Goal: Transaction & Acquisition: Subscribe to service/newsletter

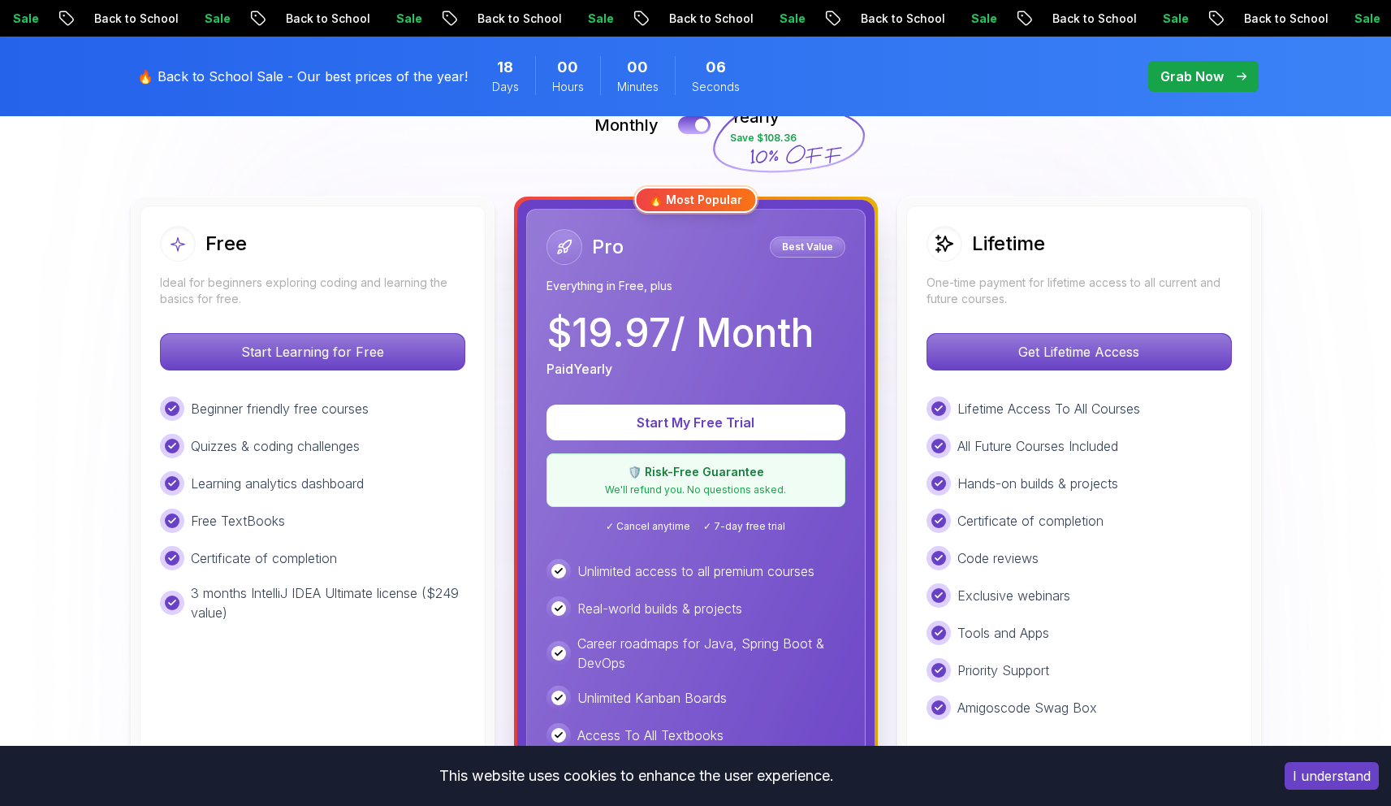
scroll to position [448, 0]
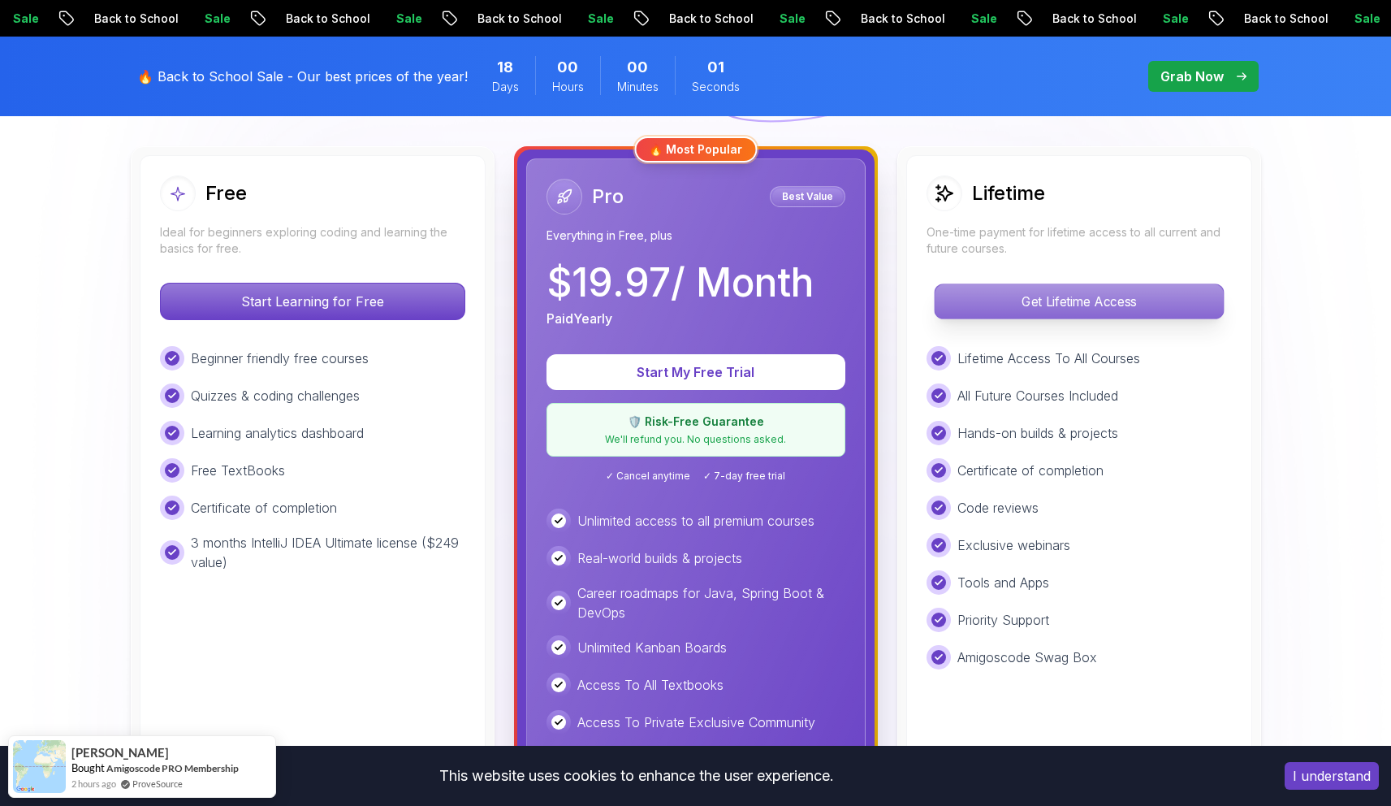
click at [977, 312] on p "Get Lifetime Access" at bounding box center [1079, 301] width 288 height 34
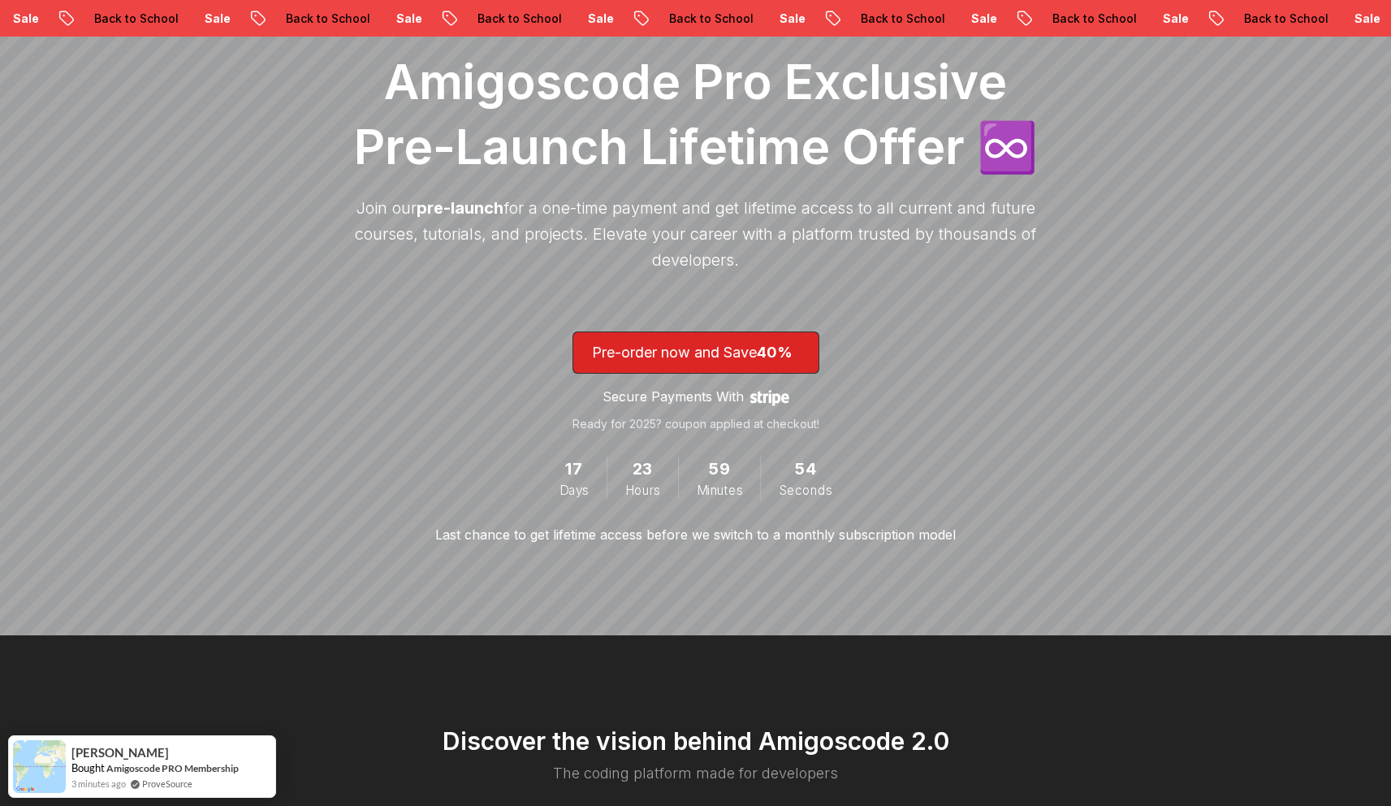
scroll to position [239, 0]
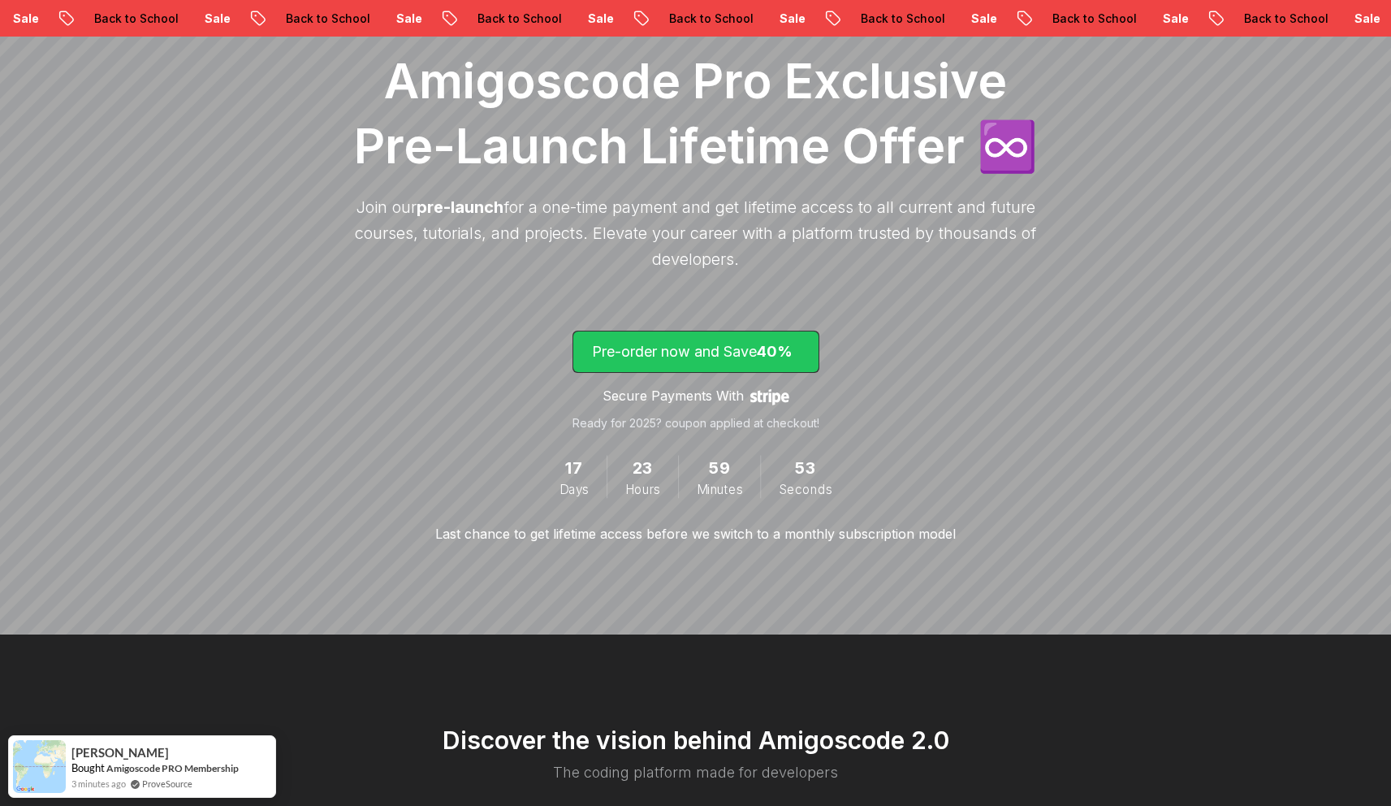
click at [762, 350] on p "Pre-order now and Save 40%" at bounding box center [696, 351] width 208 height 23
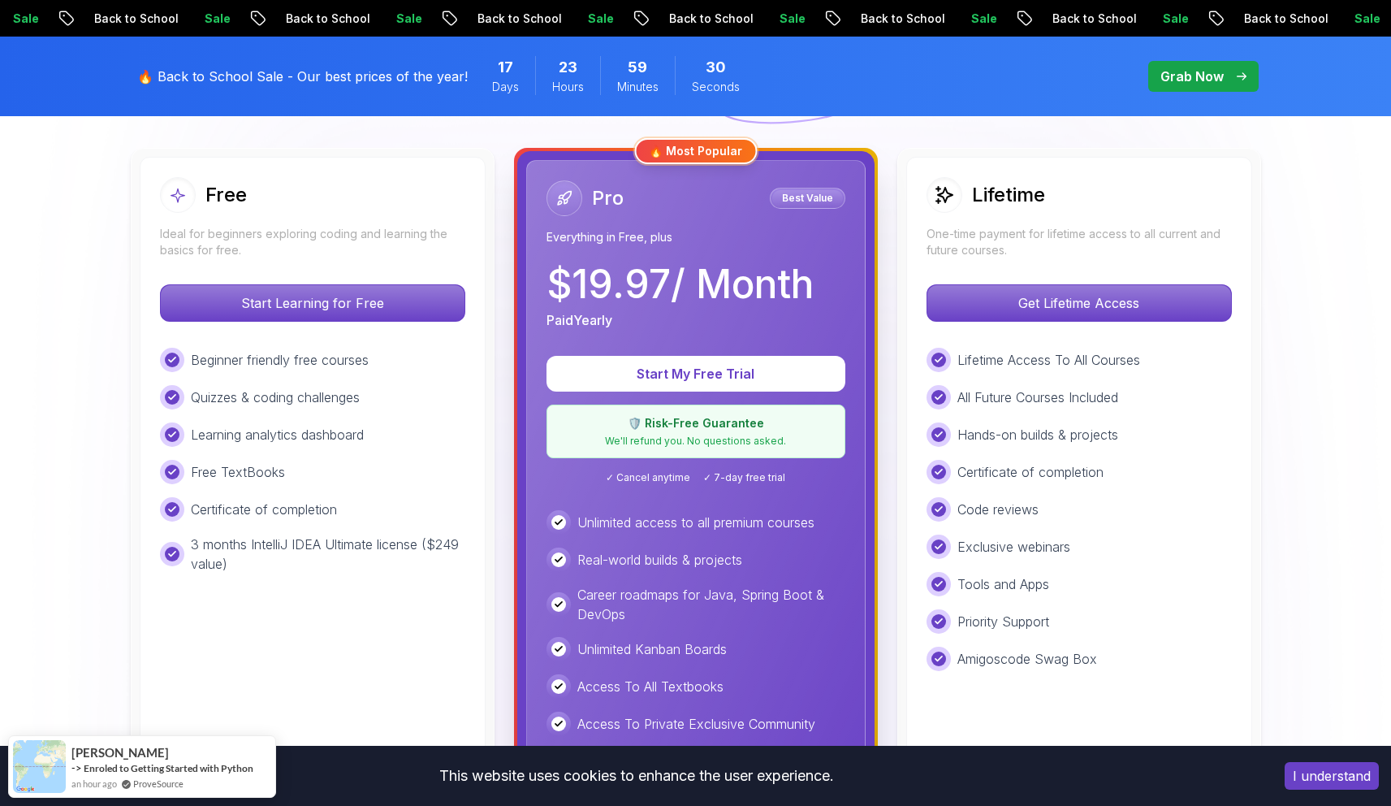
scroll to position [423, 0]
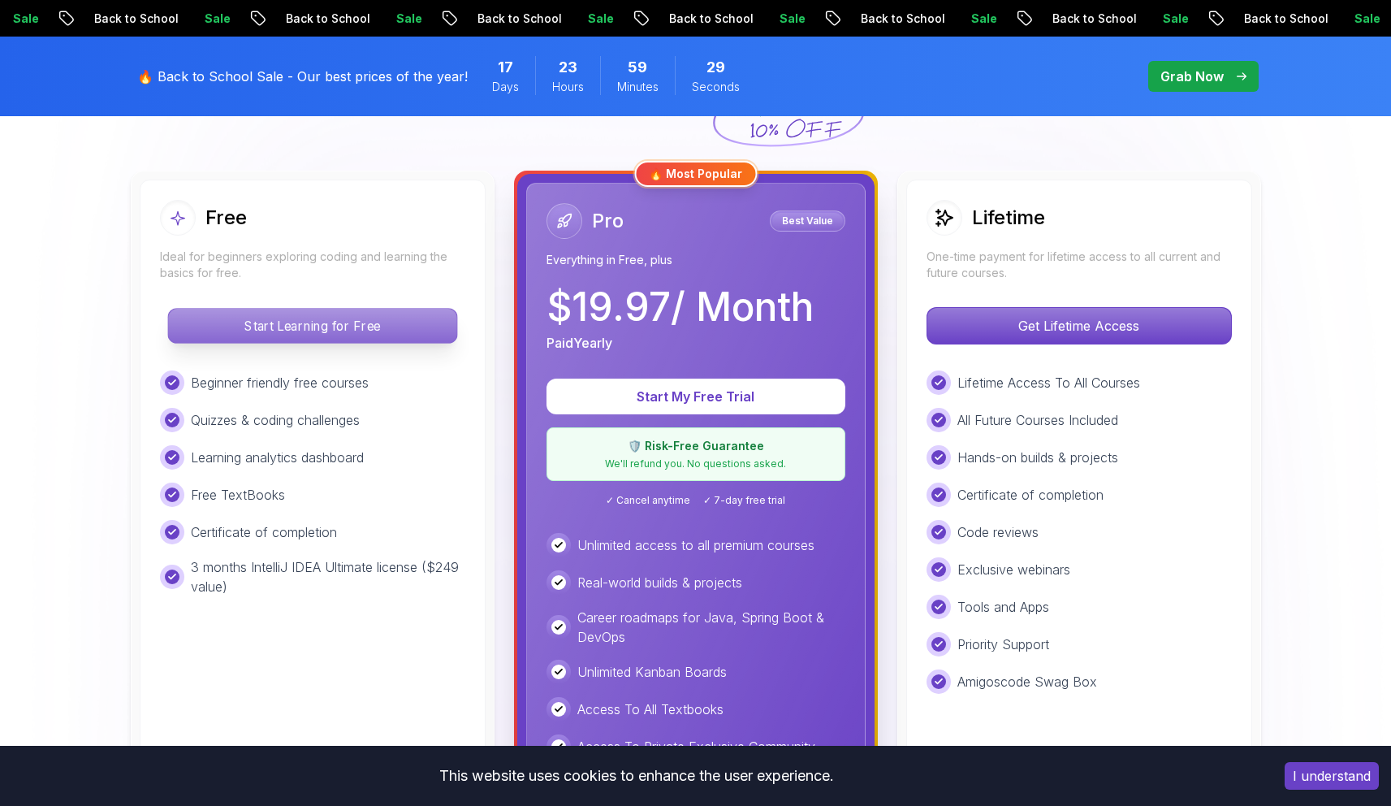
click at [303, 324] on p "Start Learning for Free" at bounding box center [312, 326] width 288 height 34
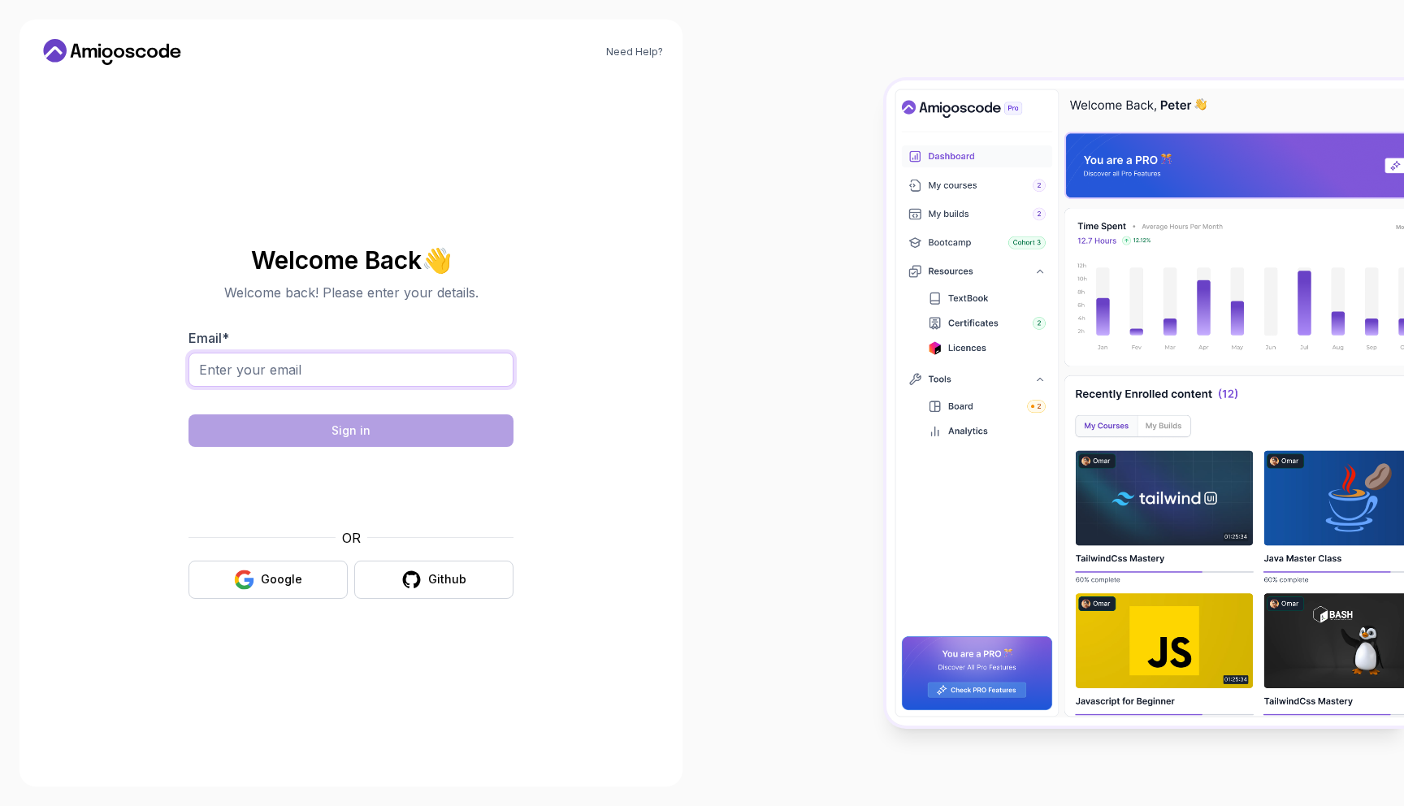
click at [378, 356] on input "Email *" at bounding box center [350, 370] width 325 height 34
click at [353, 374] on input "Email *" at bounding box center [350, 370] width 325 height 34
click at [0, 805] on com-1password-button at bounding box center [0, 806] width 0 height 0
click at [400, 383] on input "Email *" at bounding box center [350, 370] width 325 height 34
click at [0, 805] on com-1password-button at bounding box center [0, 806] width 0 height 0
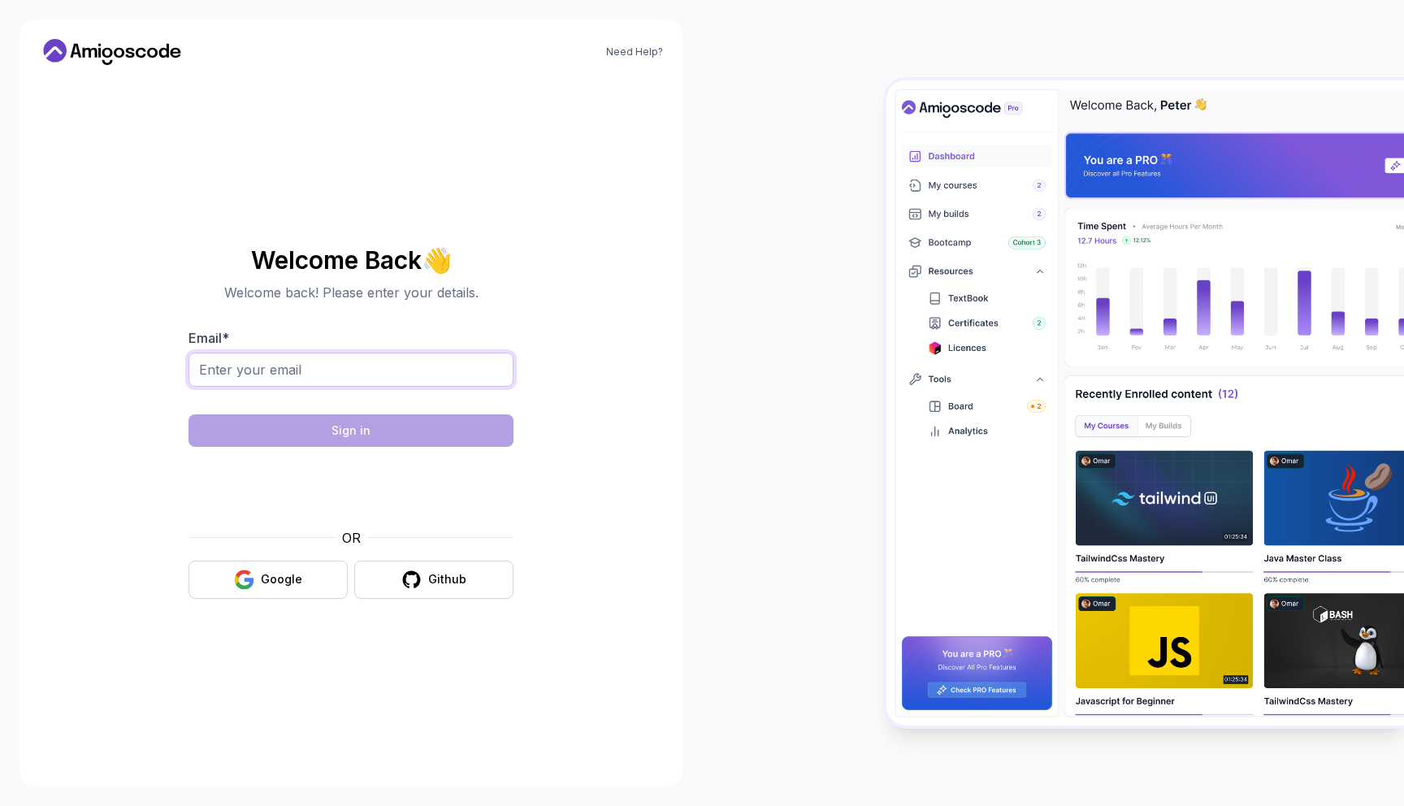
click at [358, 366] on input "Email *" at bounding box center [350, 370] width 325 height 34
click at [298, 361] on input "Email *" at bounding box center [350, 370] width 325 height 34
click at [242, 365] on input "Email *" at bounding box center [350, 370] width 325 height 34
click at [308, 378] on input "Email *" at bounding box center [350, 370] width 325 height 34
click at [326, 360] on input "Email *" at bounding box center [350, 370] width 325 height 34
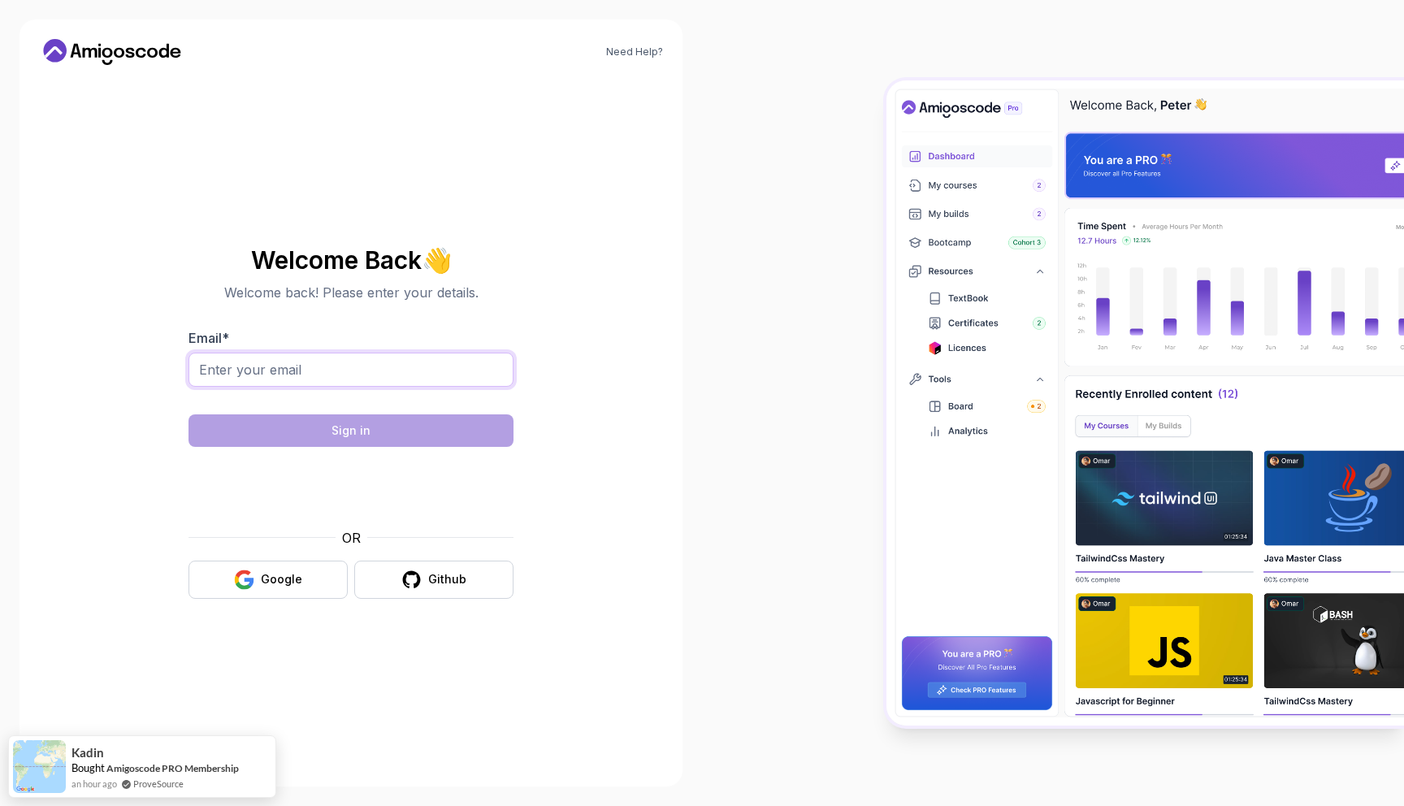
click at [326, 360] on input "Email *" at bounding box center [350, 370] width 325 height 34
click at [974, 344] on img at bounding box center [1144, 402] width 517 height 645
click at [430, 578] on div "Github" at bounding box center [447, 579] width 38 height 16
click at [290, 379] on input "Email *" at bounding box center [350, 370] width 325 height 34
click at [424, 583] on button "Github" at bounding box center [433, 579] width 159 height 38
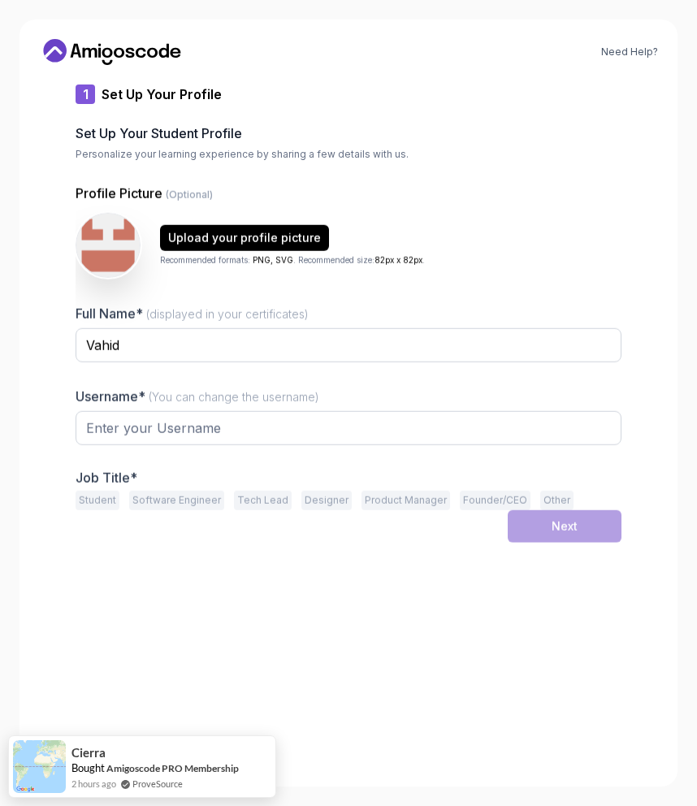
type input "zestyorca80e75"
